Goal: Transaction & Acquisition: Purchase product/service

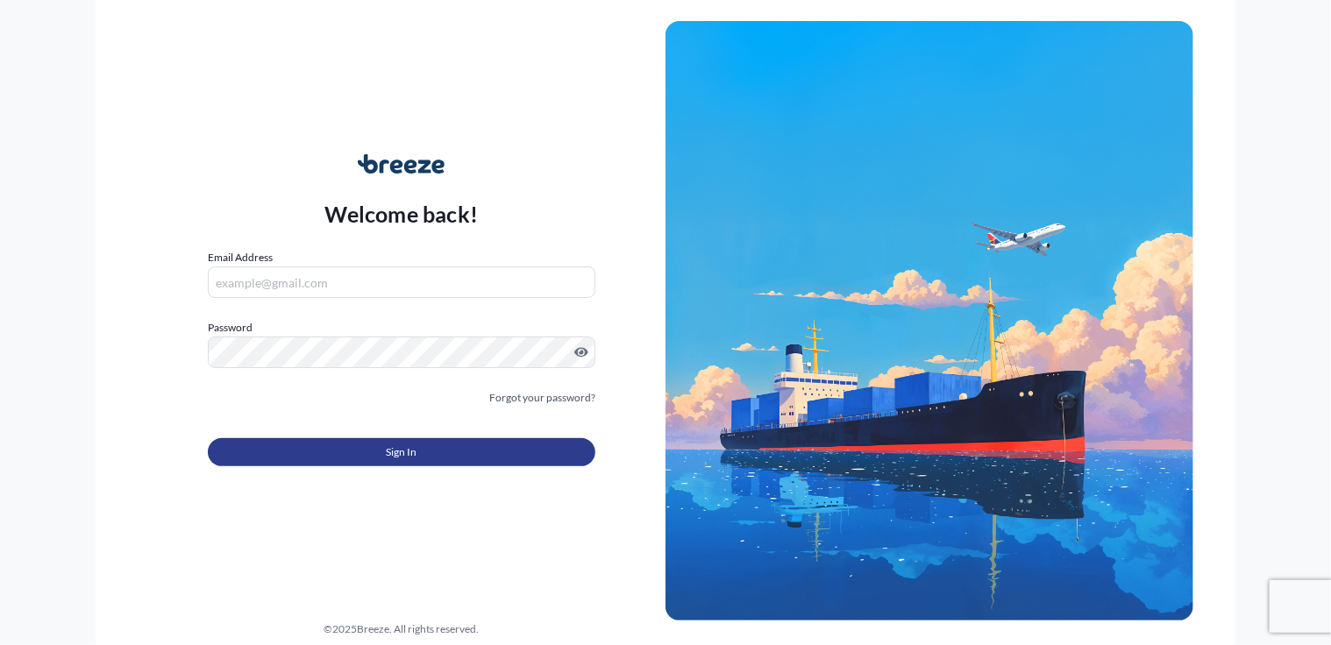
type input "[PERSON_NAME][EMAIL_ADDRESS][DOMAIN_NAME]"
click at [525, 444] on button "Sign In" at bounding box center [401, 452] width 387 height 28
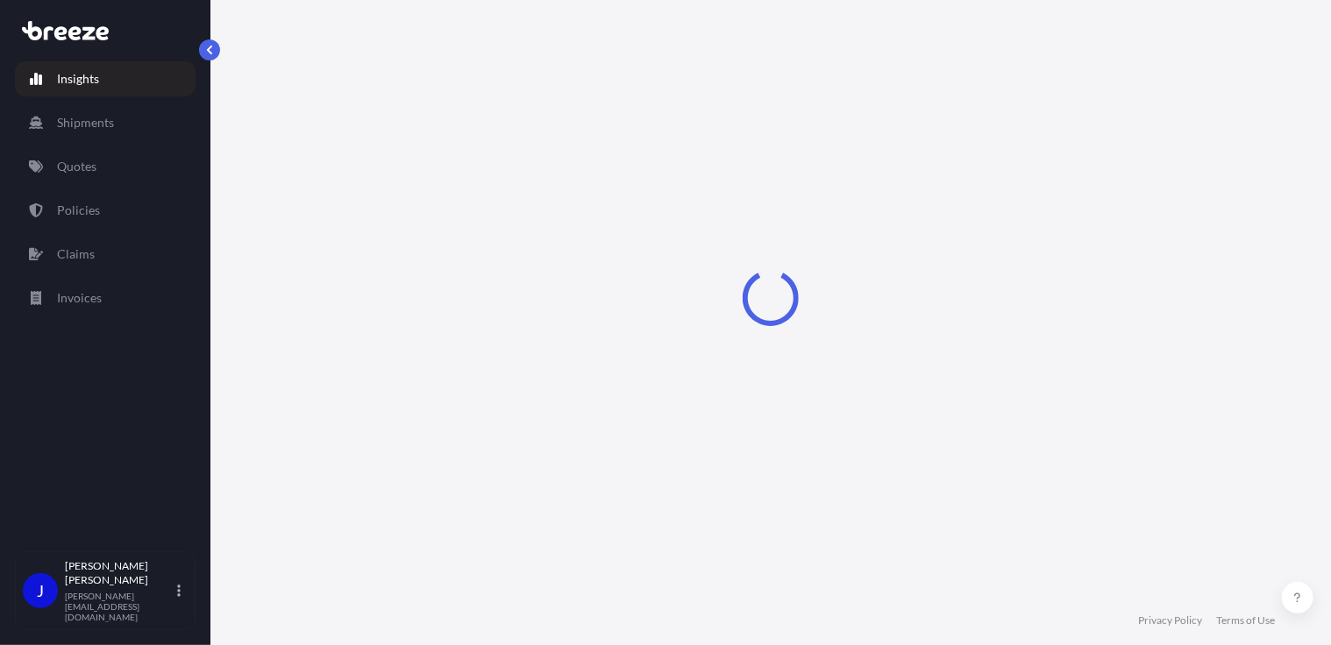
select select "2025"
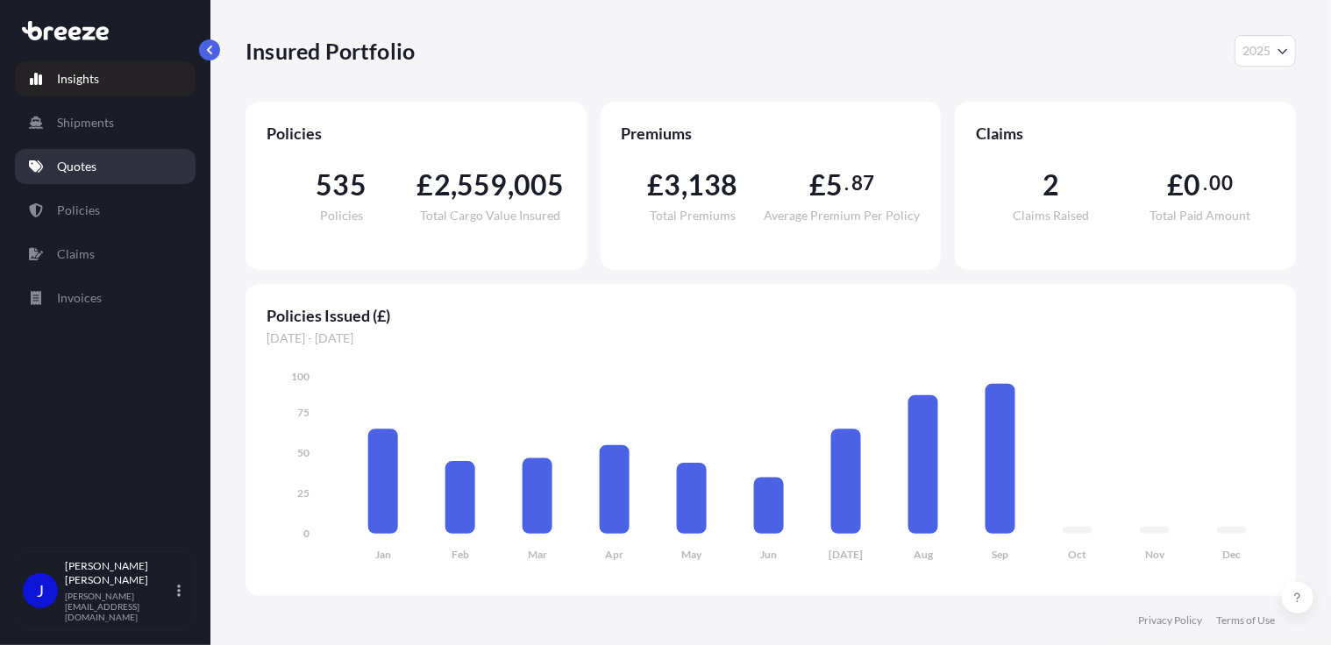
click at [84, 158] on p "Quotes" at bounding box center [76, 167] width 39 height 18
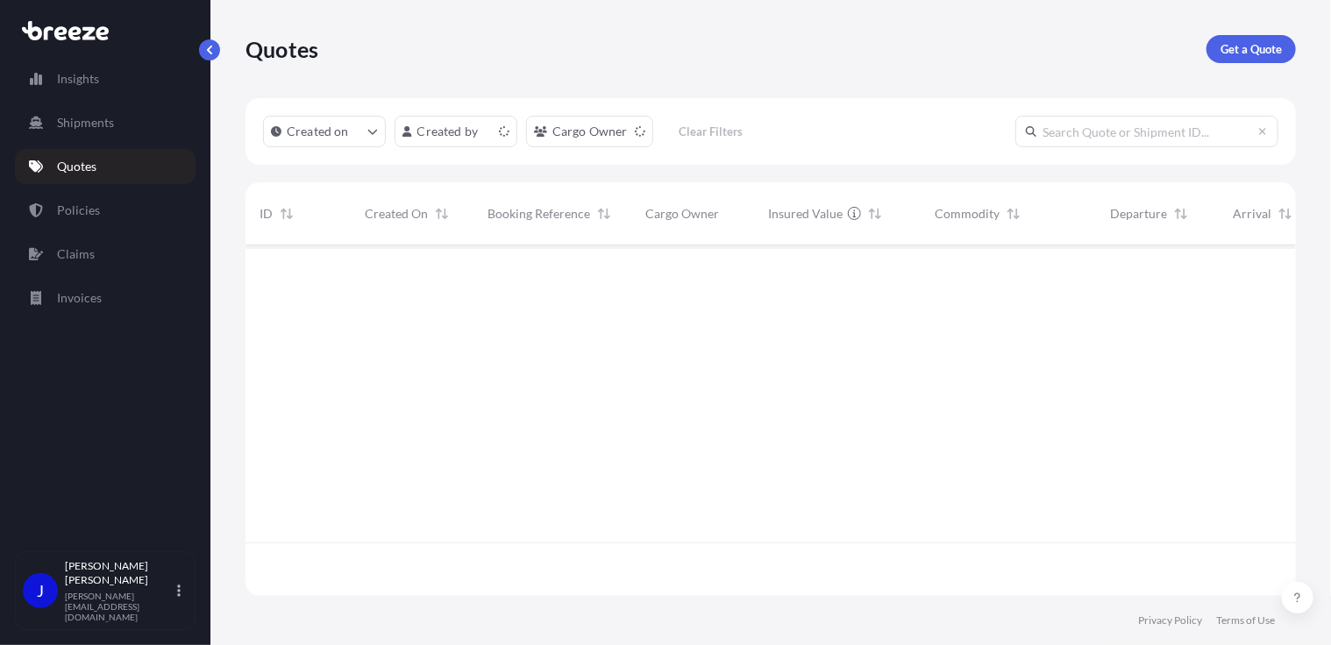
scroll to position [347, 1037]
click at [1260, 47] on p "Get a Quote" at bounding box center [1250, 49] width 61 height 18
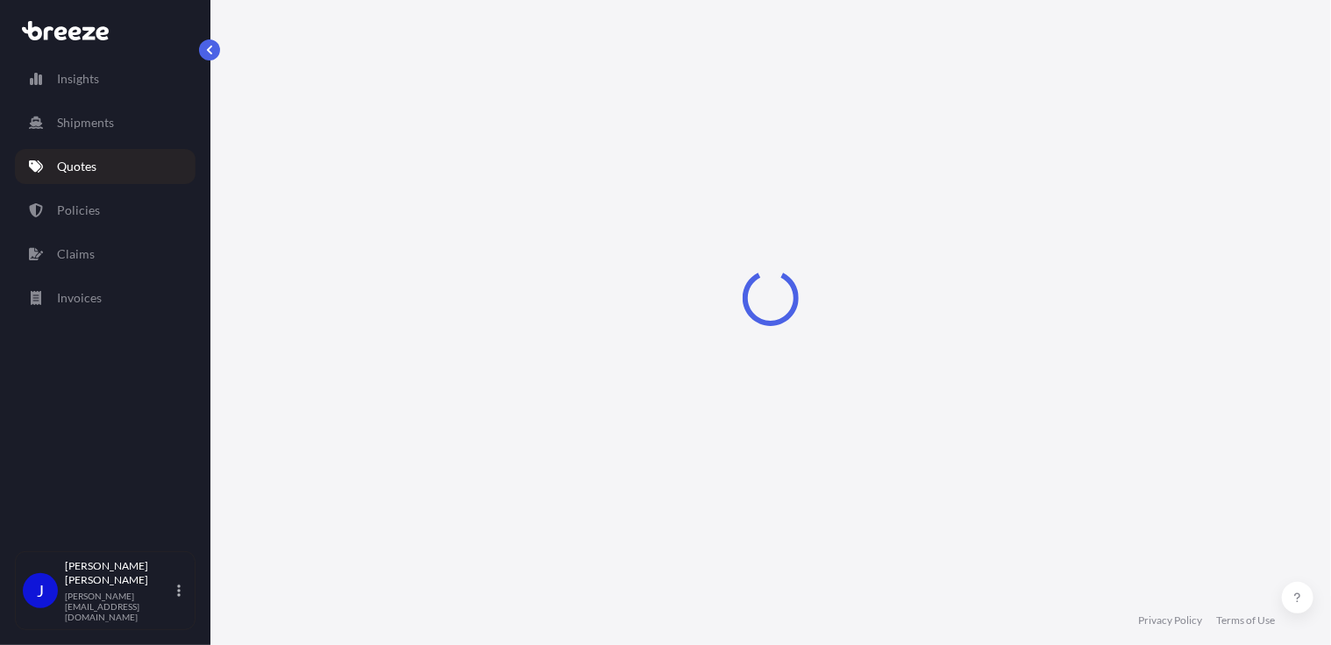
select select "Sea"
select select "1"
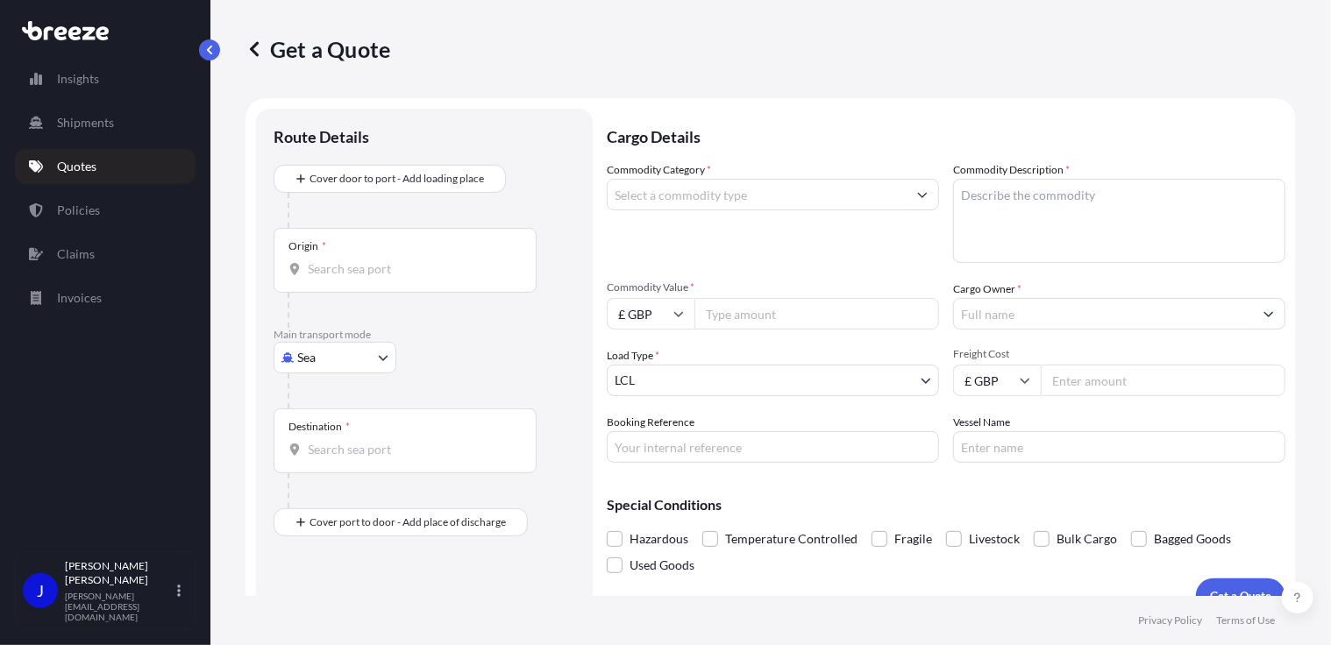
scroll to position [28, 0]
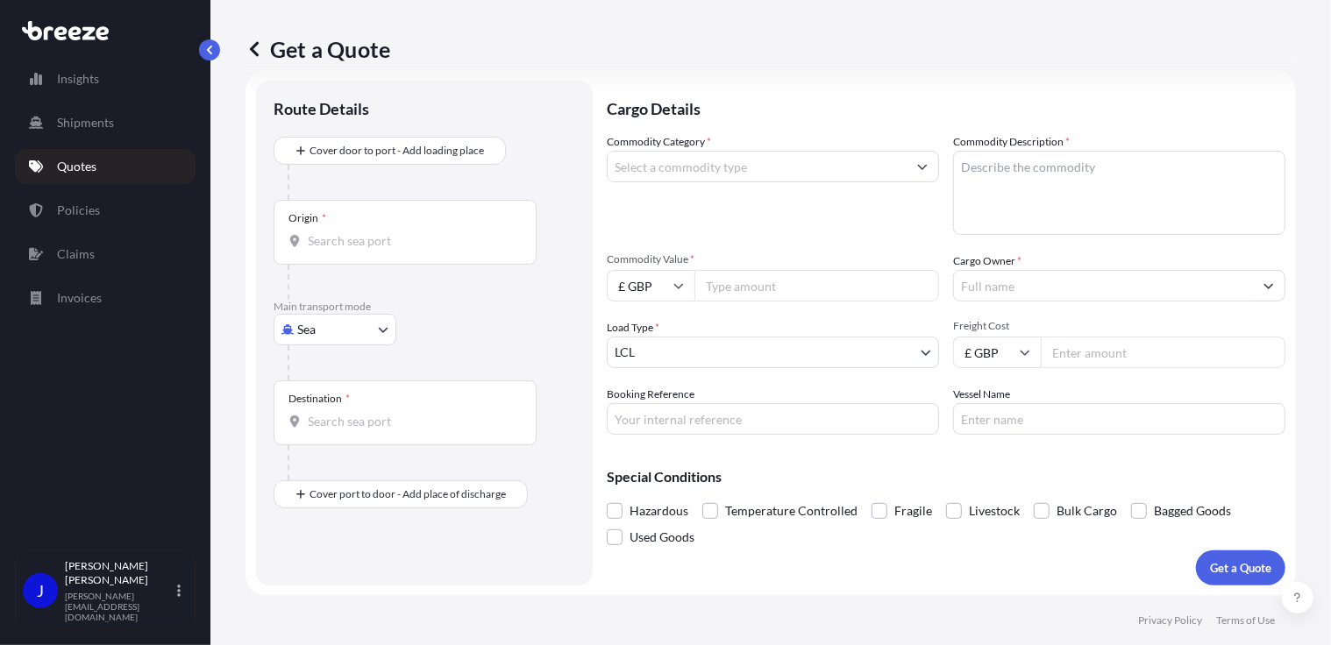
click at [352, 323] on body "Insights Shipments Quotes Policies Claims Invoices J [PERSON_NAME] [PERSON_NAME…" at bounding box center [665, 322] width 1331 height 645
click at [340, 434] on div "Road" at bounding box center [334, 438] width 109 height 32
select select "Road"
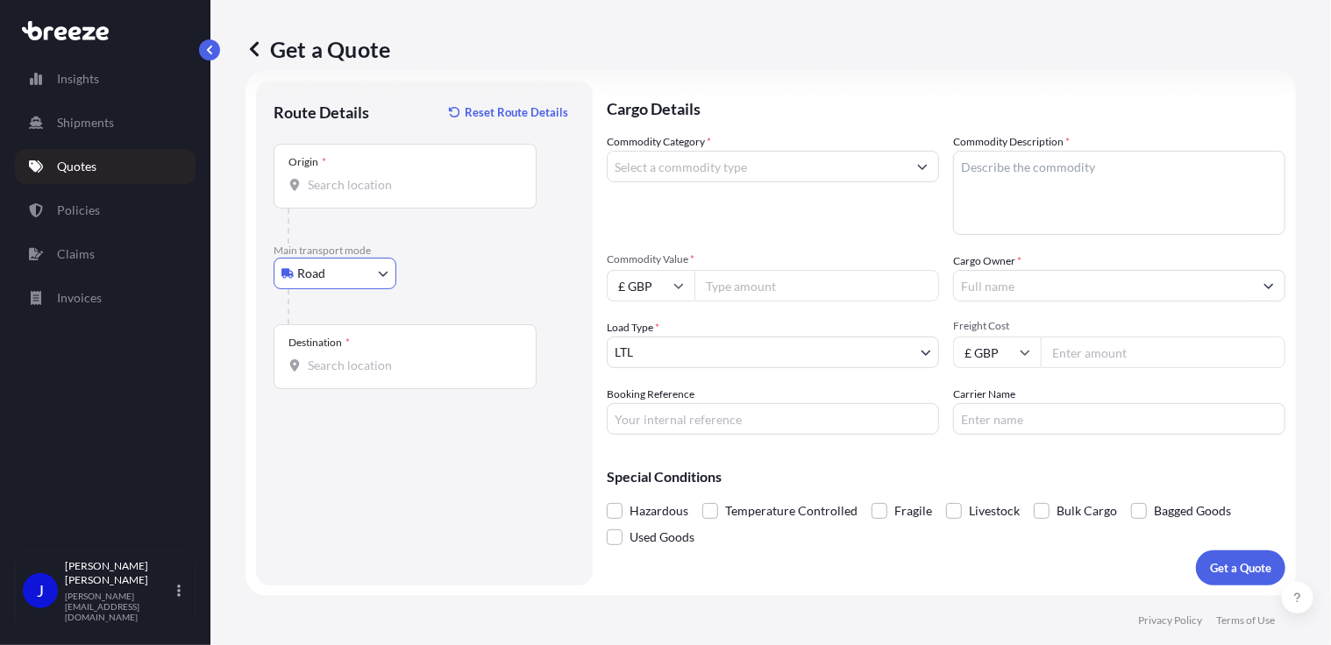
click at [451, 199] on div "Origin *" at bounding box center [404, 176] width 263 height 65
click at [451, 194] on input "Origin *" at bounding box center [411, 185] width 207 height 18
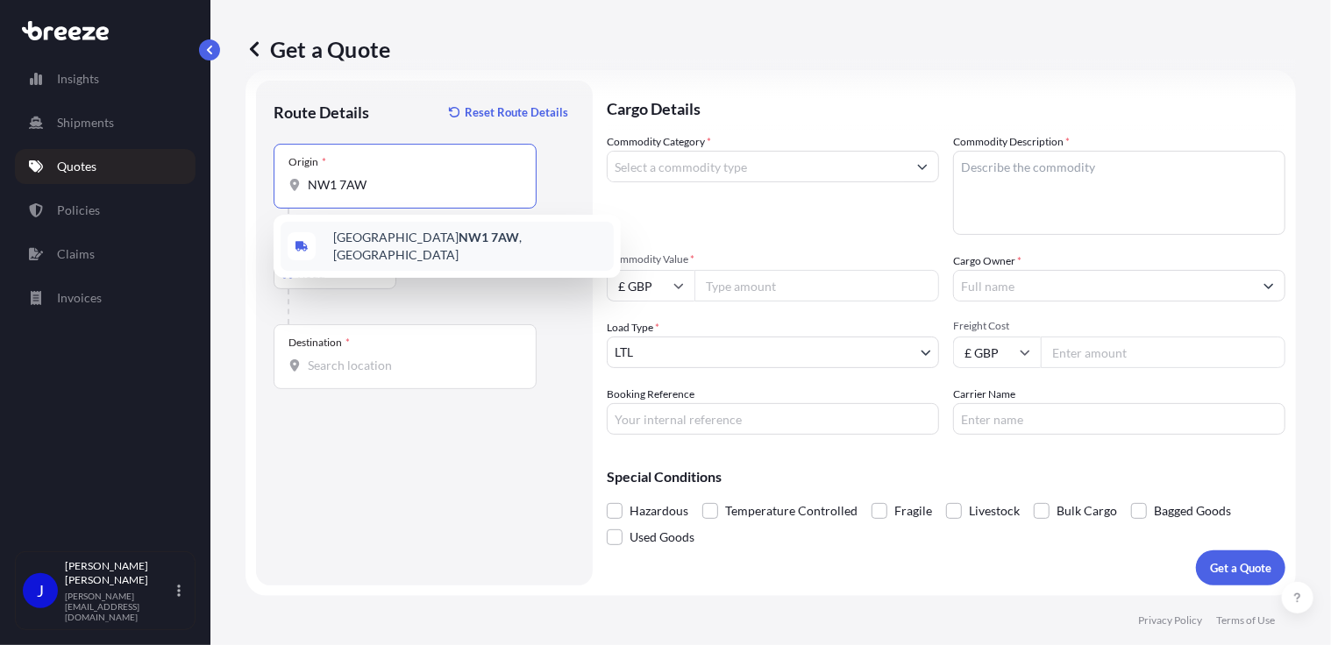
click at [462, 246] on div "London NW1 7AW , [GEOGRAPHIC_DATA]" at bounding box center [446, 246] width 333 height 49
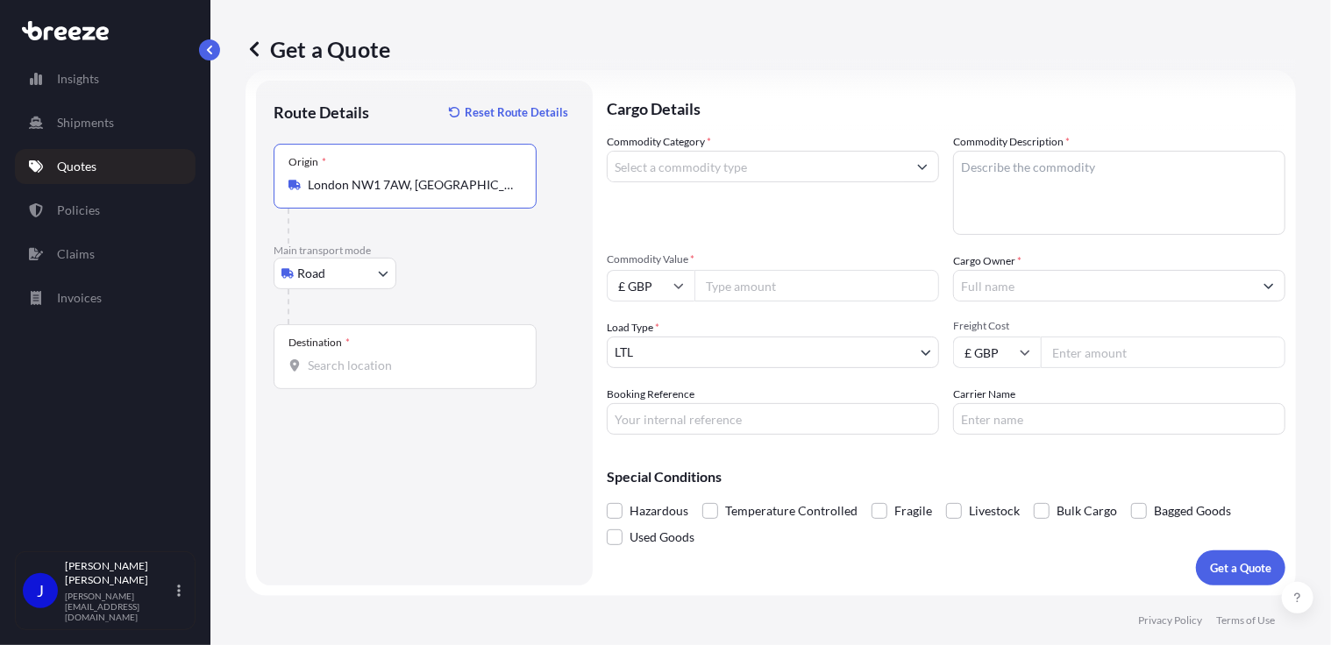
type input "London NW1 7AW, [GEOGRAPHIC_DATA]"
click at [360, 377] on div "Destination *" at bounding box center [404, 356] width 263 height 65
click at [360, 374] on input "Destination *" at bounding box center [411, 366] width 207 height 18
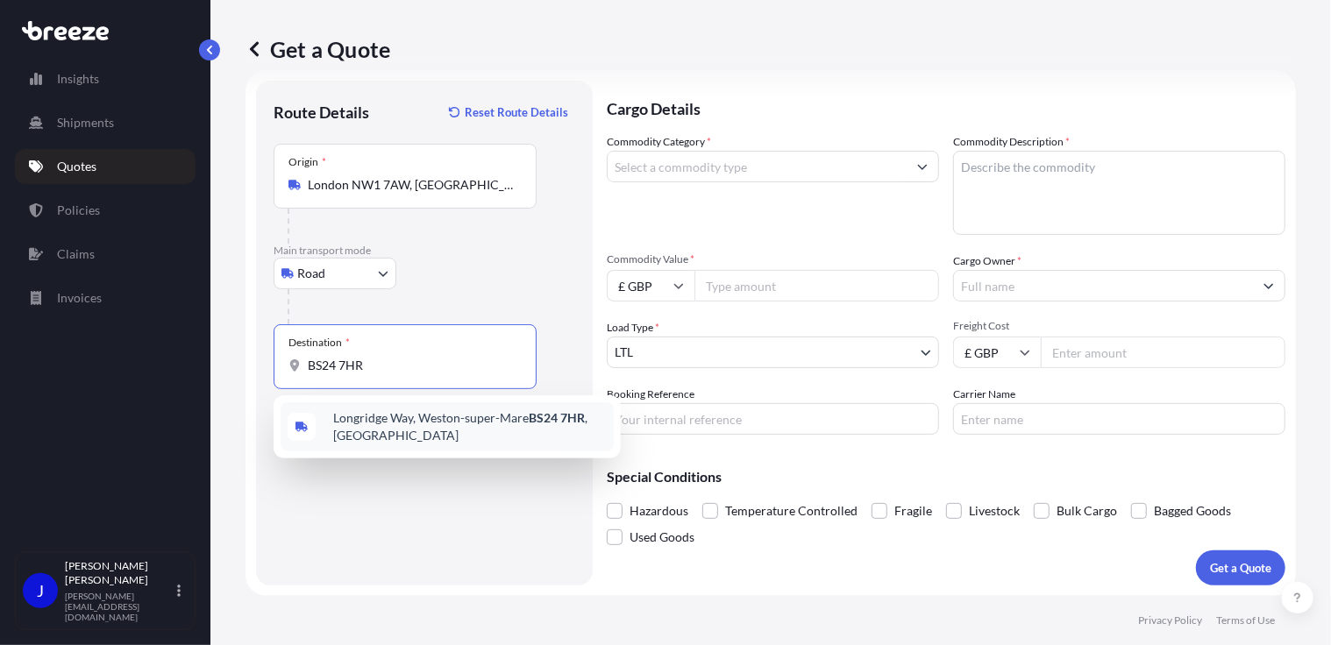
click at [397, 414] on span "Longridge Way, Weston-super-Mare BS24 7HR , [GEOGRAPHIC_DATA]" at bounding box center [469, 426] width 273 height 35
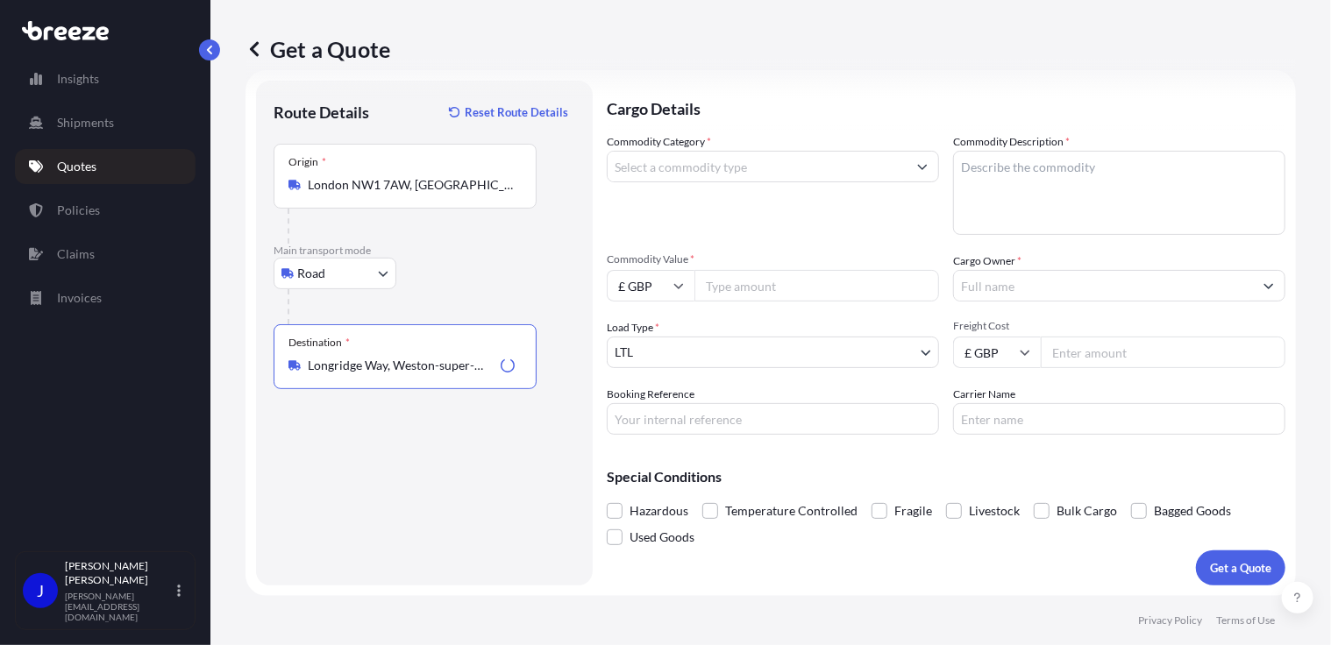
type input "Longridge Way, Weston-super-Mare BS24 7HR, [GEOGRAPHIC_DATA]"
click at [684, 171] on input "Commodity Category *" at bounding box center [756, 167] width 299 height 32
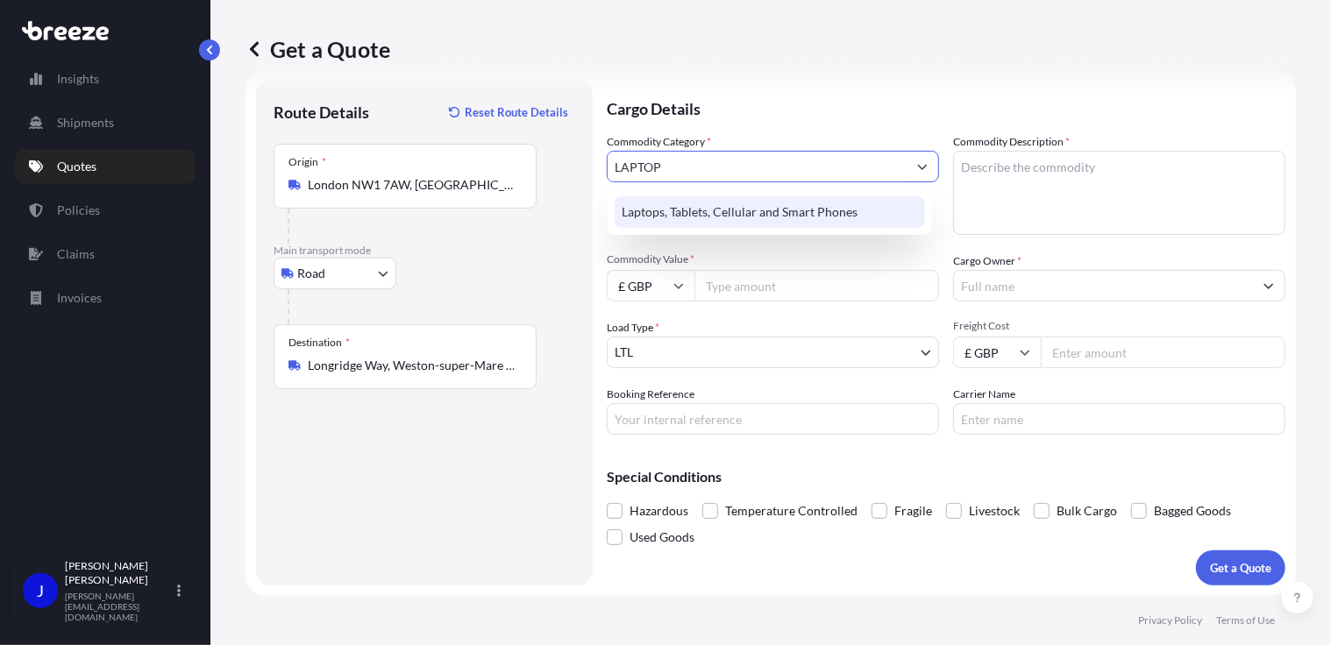
click at [670, 212] on div "Laptops, Tablets, Cellular and Smart Phones" at bounding box center [769, 212] width 310 height 32
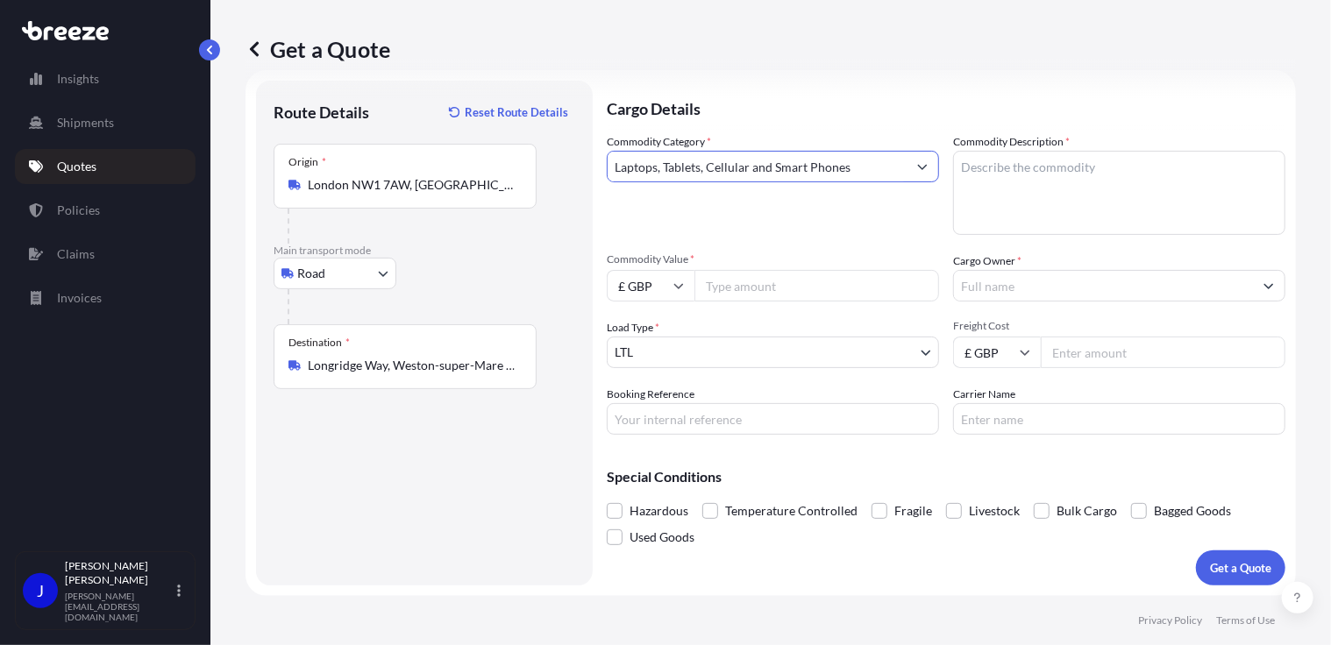
type input "Laptops, Tablets, Cellular and Smart Phones"
click at [968, 172] on textarea "Commodity Description *" at bounding box center [1119, 193] width 332 height 84
type textarea "LAPTOP"
click at [848, 286] on input "Commodity Value *" at bounding box center [816, 286] width 245 height 32
click at [757, 282] on input "Commodity Value *" at bounding box center [816, 286] width 245 height 32
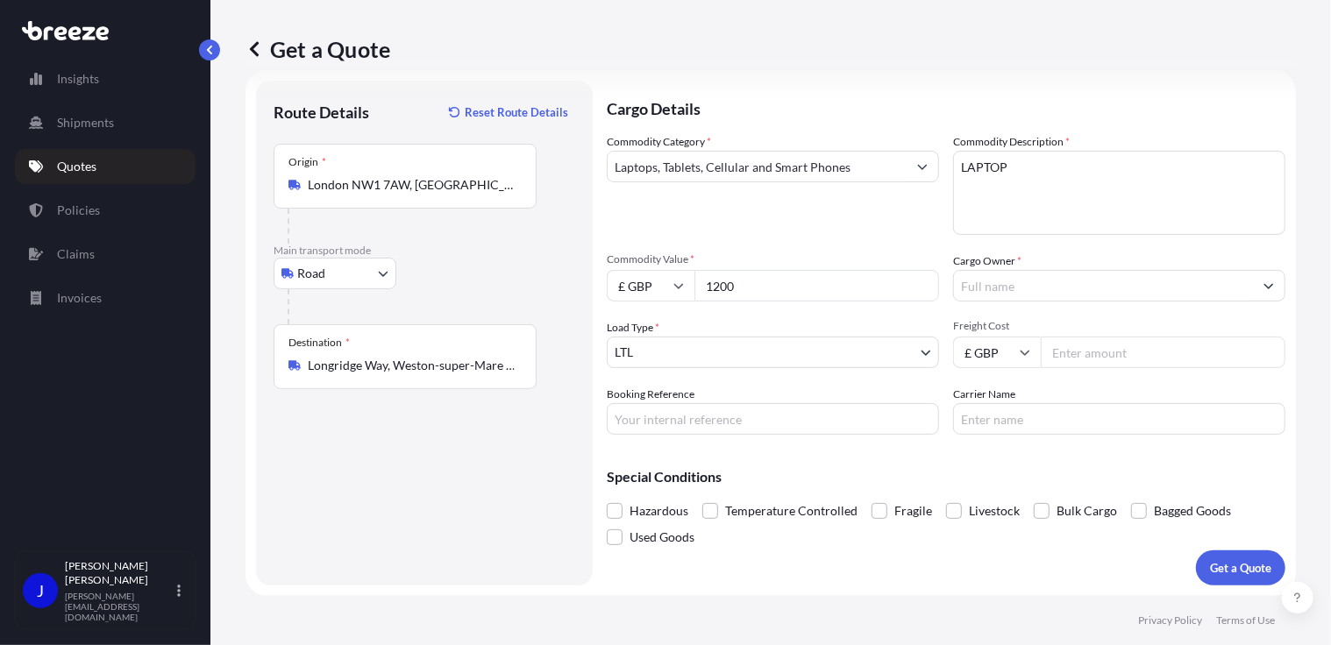
type input "1200"
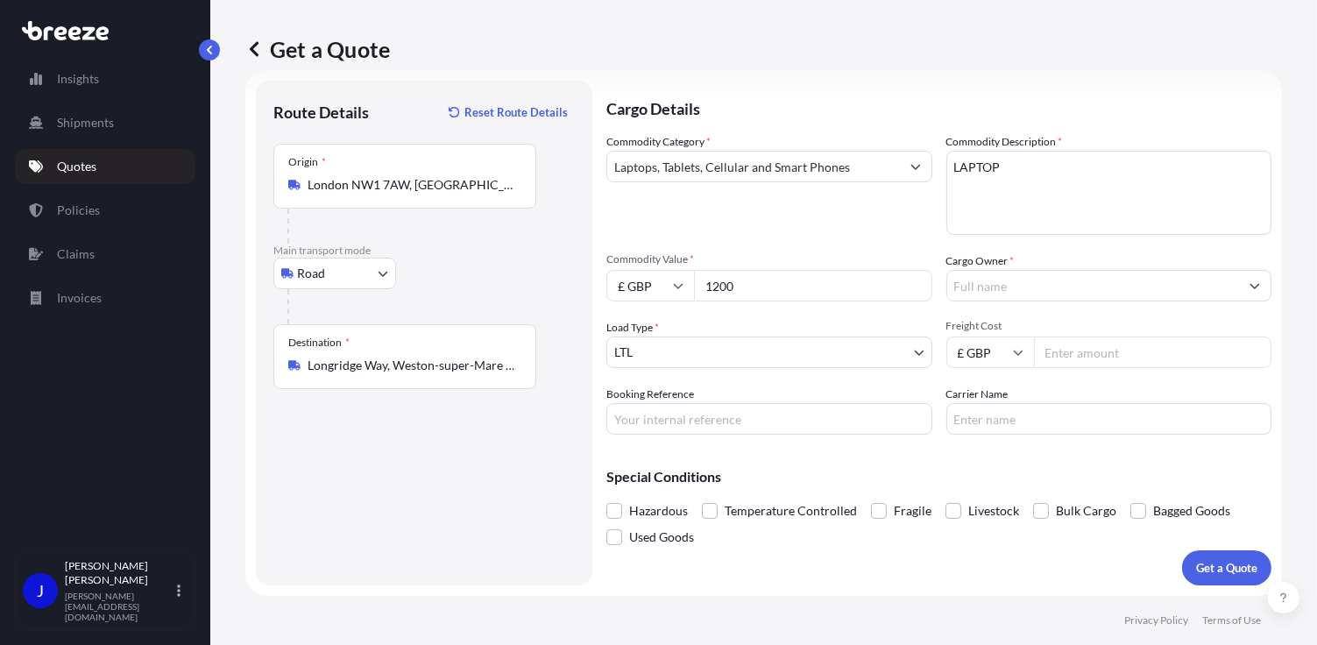
click at [961, 290] on input "Cargo Owner *" at bounding box center [1094, 286] width 293 height 32
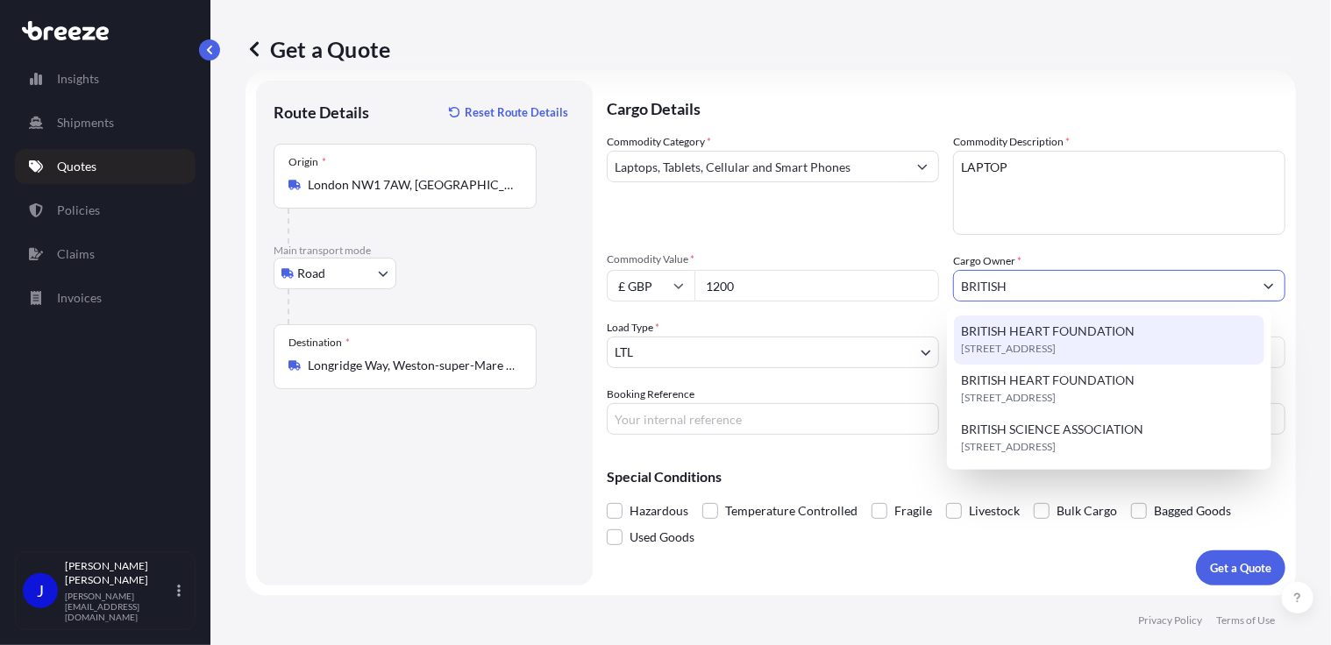
click at [1055, 343] on span "[STREET_ADDRESS]" at bounding box center [1008, 349] width 95 height 18
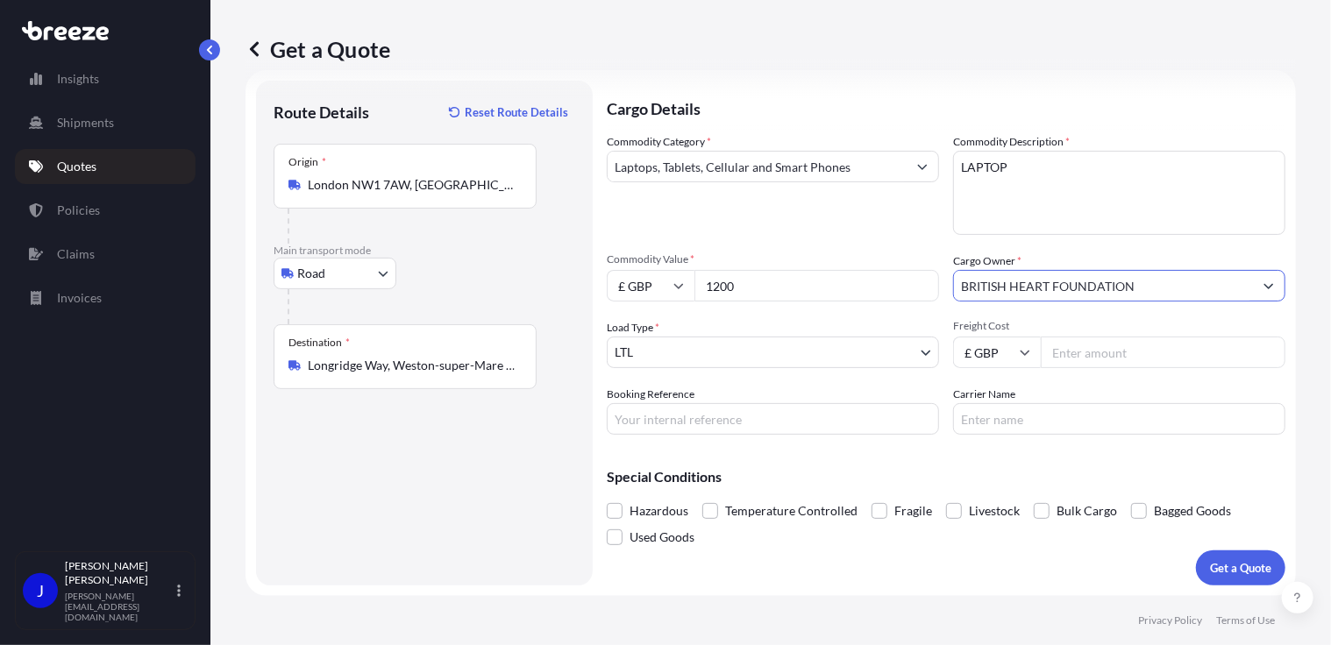
type input "BRITISH HEART FOUNDATION"
click at [818, 417] on input "Booking Reference" at bounding box center [773, 419] width 332 height 32
type input "220337"
click at [1086, 357] on input "Freight Cost" at bounding box center [1162, 353] width 245 height 32
type input "42.68"
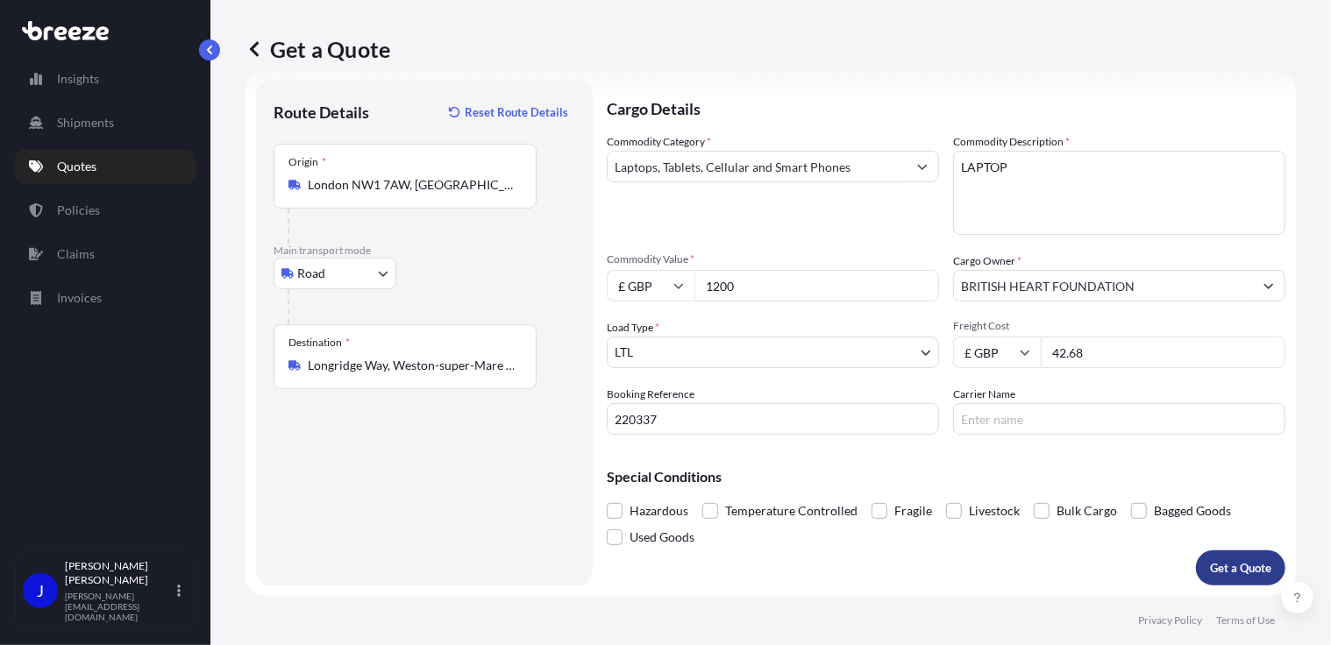
click at [1215, 577] on button "Get a Quote" at bounding box center [1240, 567] width 89 height 35
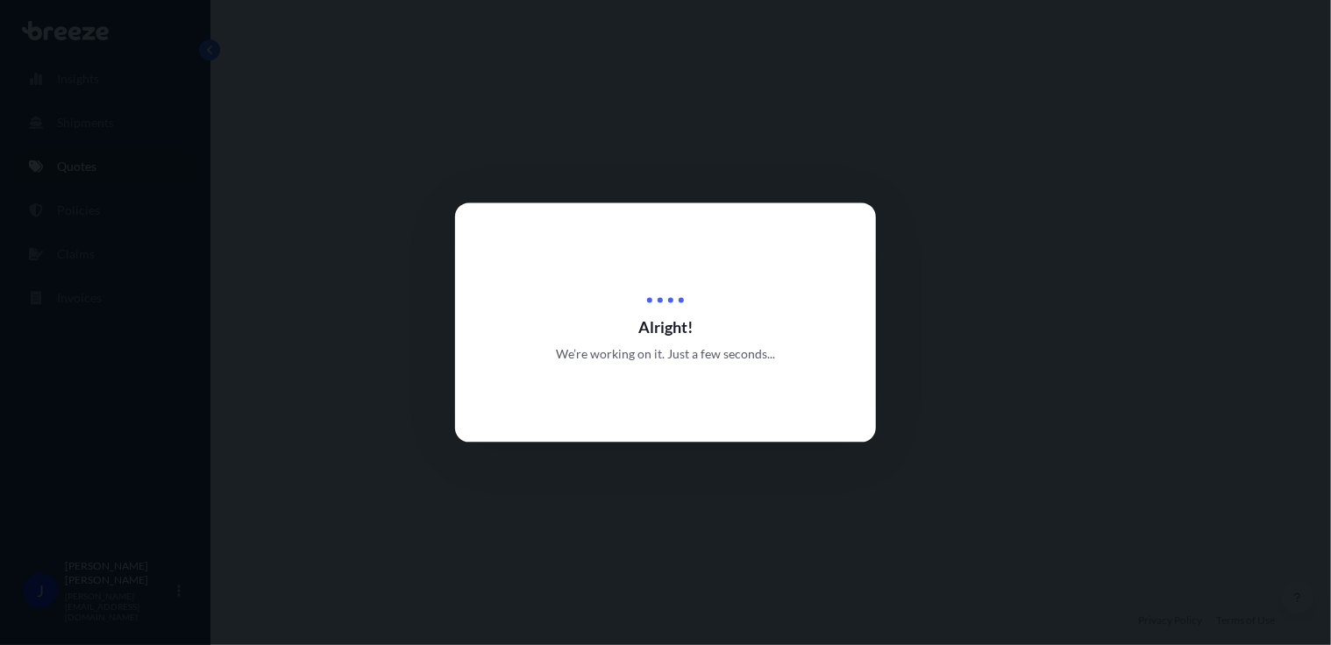
select select "Road"
select select "1"
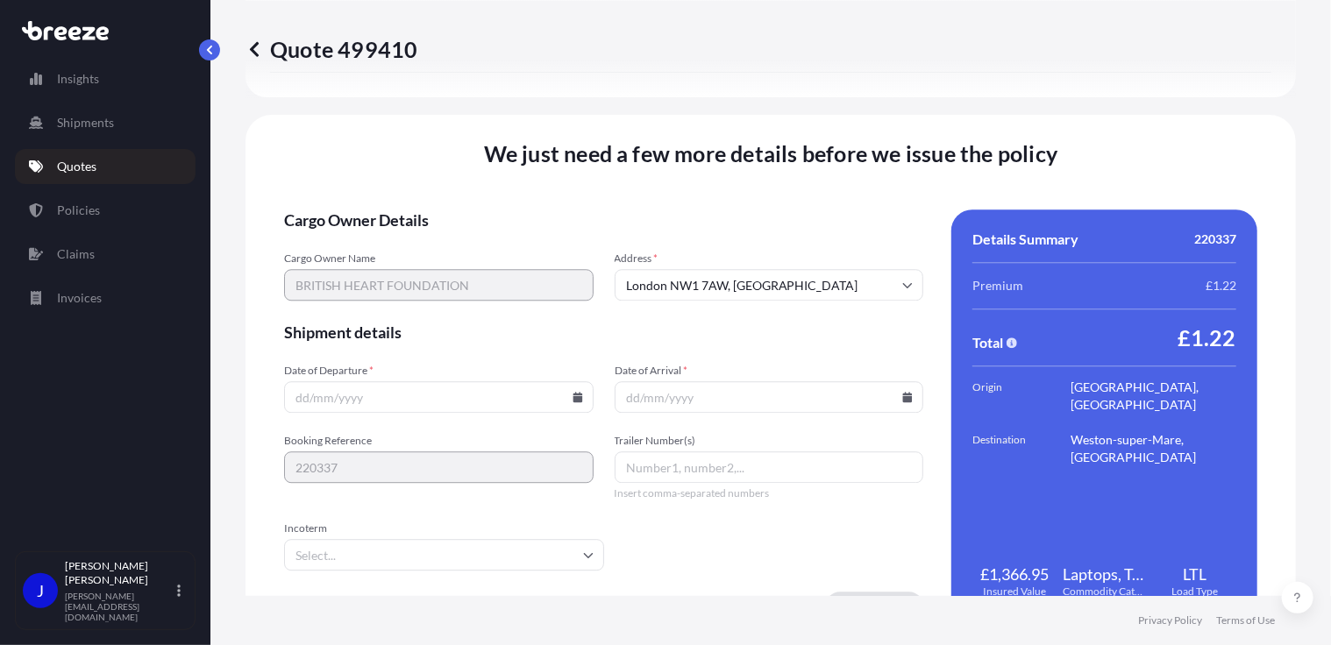
scroll to position [2185, 0]
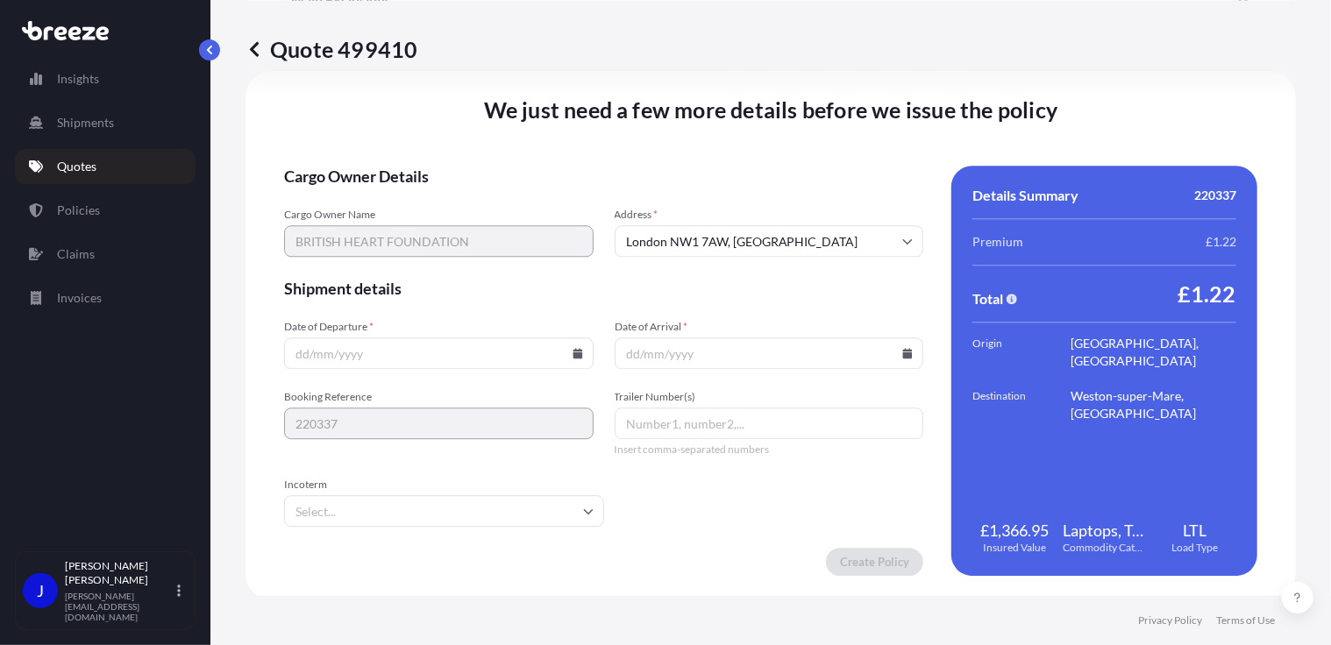
click at [572, 350] on icon at bounding box center [577, 353] width 11 height 11
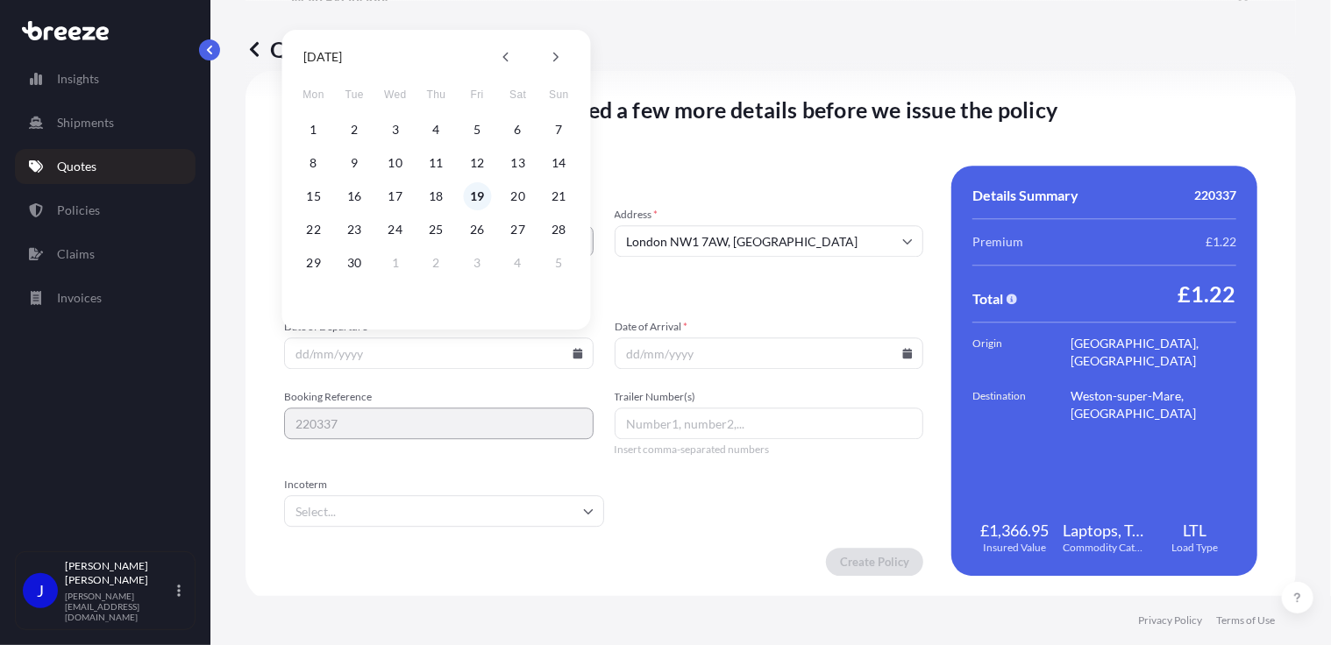
click at [474, 195] on button "19" at bounding box center [477, 196] width 28 height 28
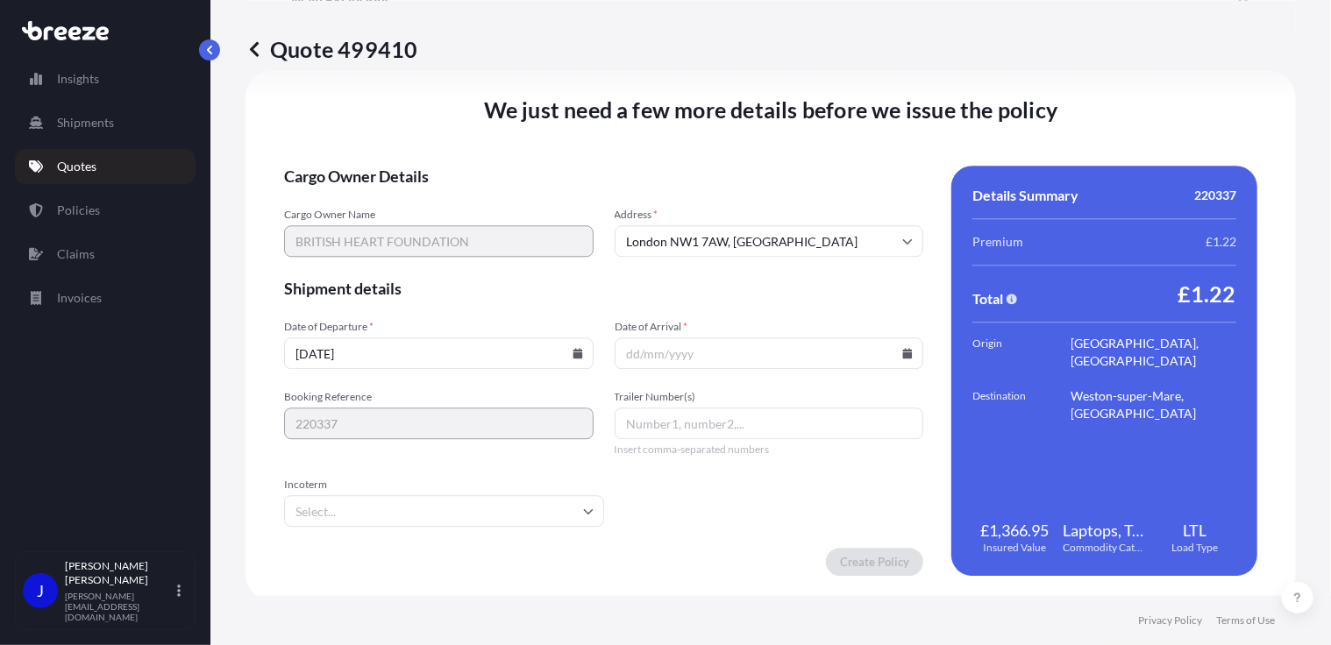
type input "[DATE]"
click at [902, 351] on icon at bounding box center [907, 353] width 11 height 11
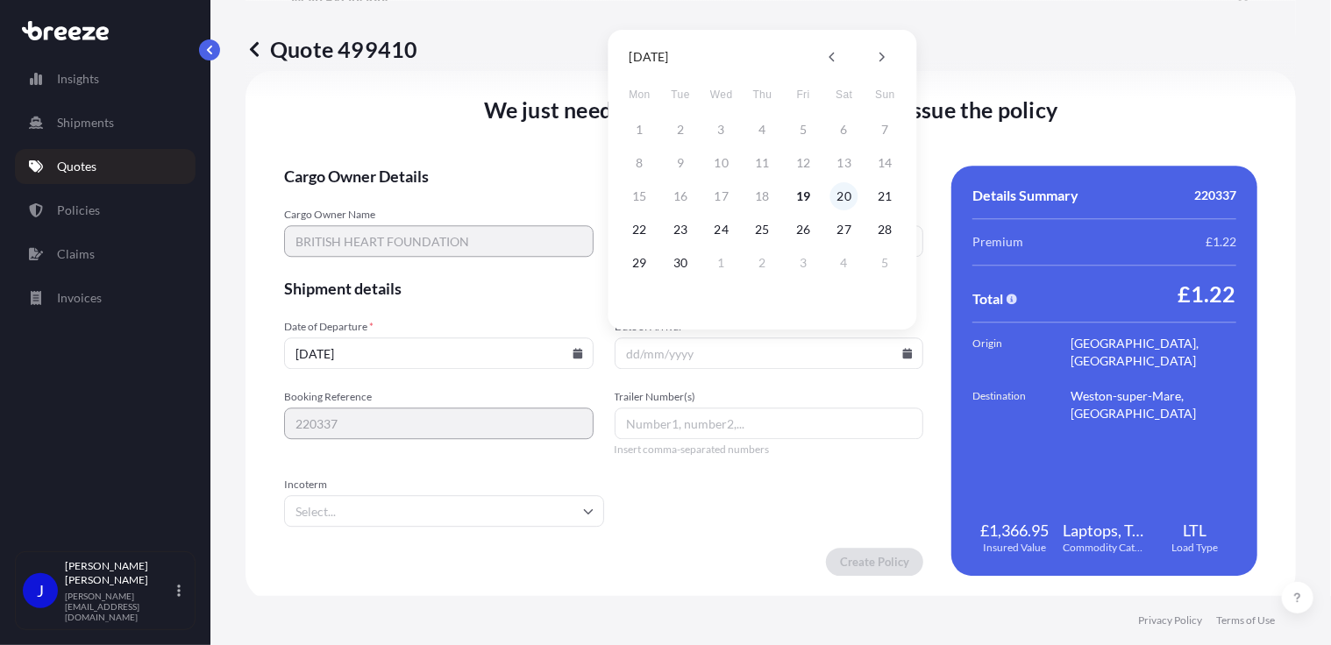
click at [849, 196] on button "20" at bounding box center [844, 196] width 28 height 28
type input "[DATE]"
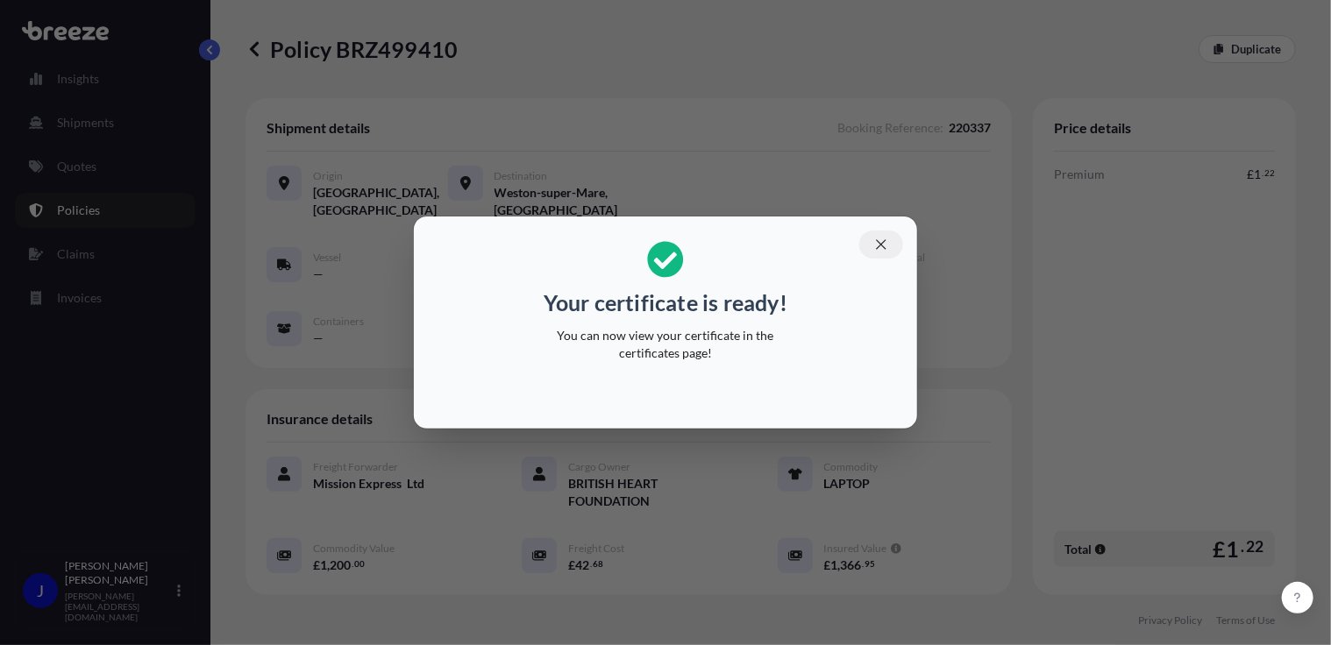
click at [877, 240] on icon "button" at bounding box center [881, 244] width 10 height 10
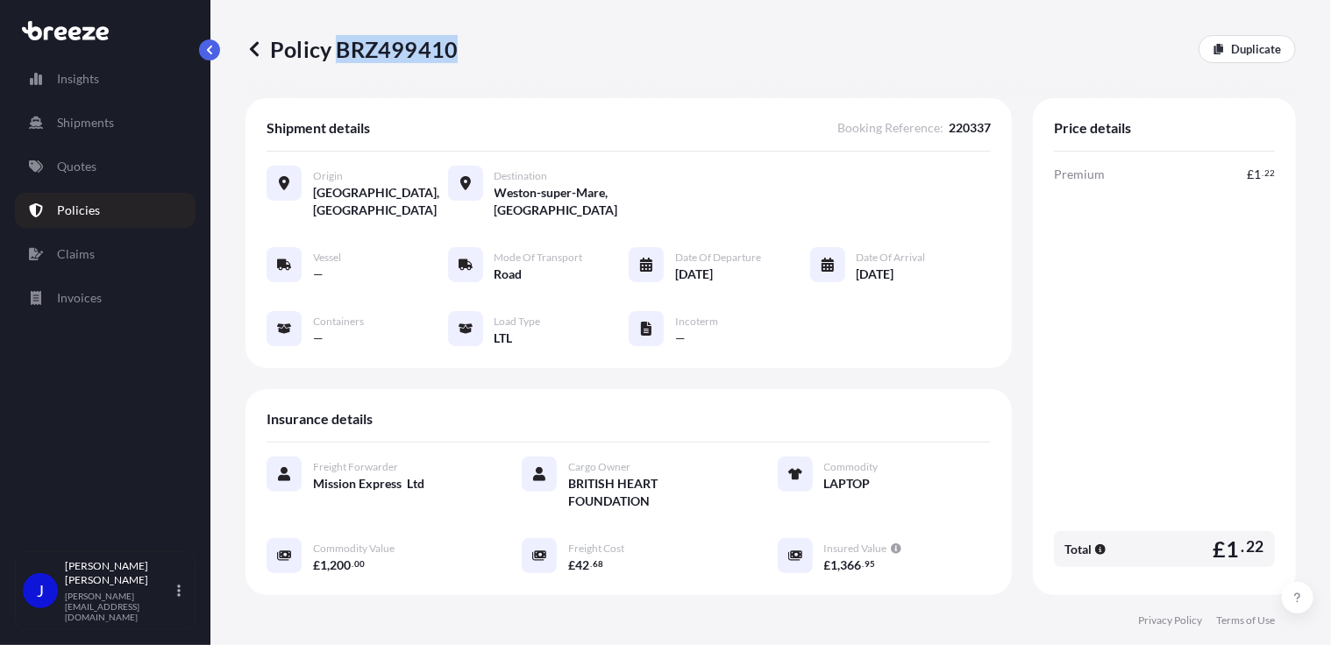
drag, startPoint x: 333, startPoint y: 52, endPoint x: 450, endPoint y: 59, distance: 116.8
click at [450, 59] on p "Policy BRZ499410" at bounding box center [351, 49] width 212 height 28
drag, startPoint x: 450, startPoint y: 59, endPoint x: 443, endPoint y: 47, distance: 13.4
copy p "BRZ499410"
